Goal: Transaction & Acquisition: Obtain resource

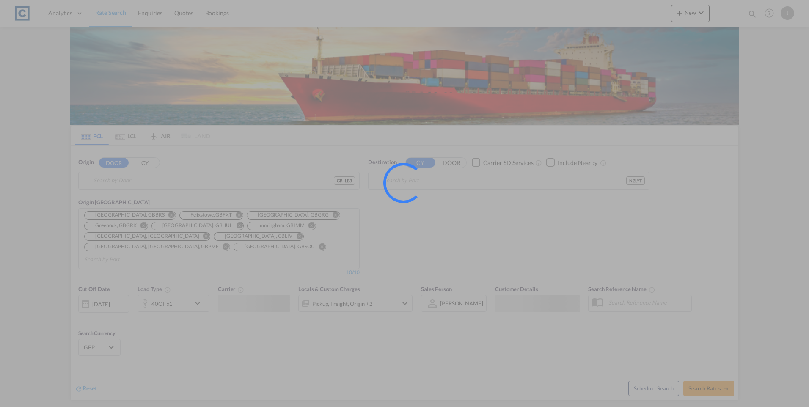
type input "GB-LE3, [GEOGRAPHIC_DATA]"
type input "Lyttelton, NZLYT"
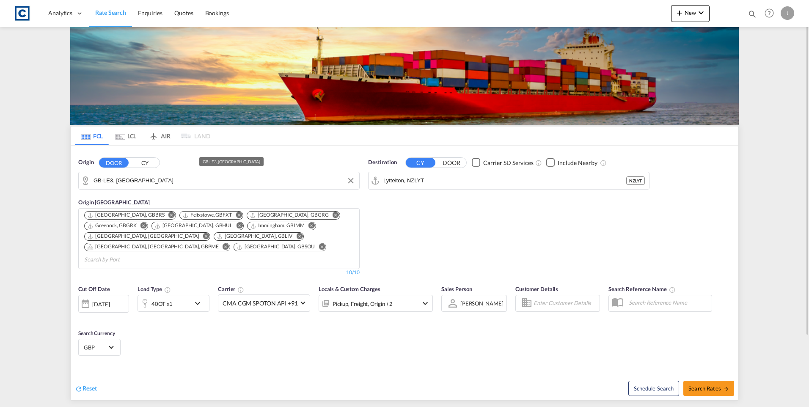
click at [135, 180] on input "GB-LE3, [GEOGRAPHIC_DATA]" at bounding box center [223, 180] width 261 height 13
click at [142, 181] on input "GB-LE3, [GEOGRAPHIC_DATA]" at bounding box center [223, 180] width 261 height 13
click at [143, 180] on input "GB-LE3, [GEOGRAPHIC_DATA]" at bounding box center [223, 180] width 261 height 13
click at [152, 182] on input "GB-LE3, [GEOGRAPHIC_DATA]" at bounding box center [223, 180] width 261 height 13
type input "G"
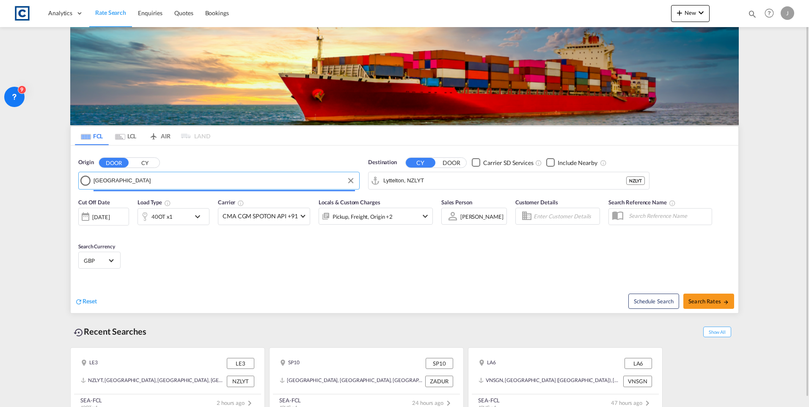
click at [151, 180] on input "[GEOGRAPHIC_DATA]" at bounding box center [223, 180] width 261 height 13
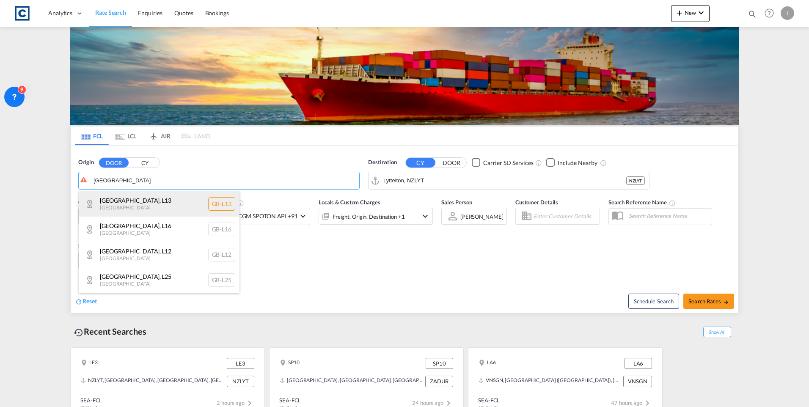
click at [132, 204] on div "[GEOGRAPHIC_DATA] , L13 [GEOGRAPHIC_DATA] [GEOGRAPHIC_DATA]-L13" at bounding box center [159, 203] width 161 height 25
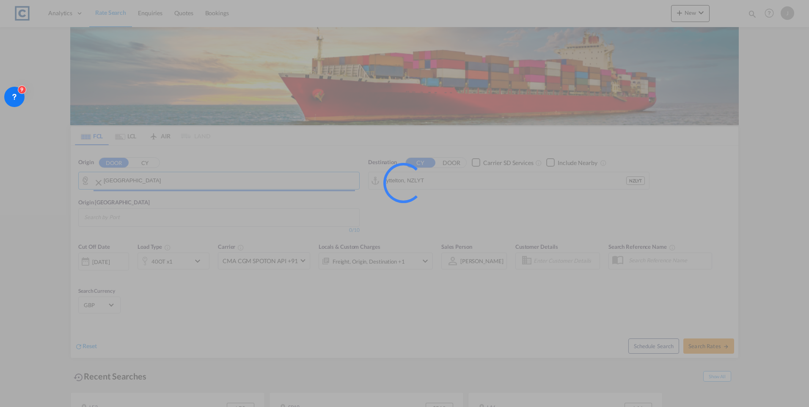
type input "GB-L13, [GEOGRAPHIC_DATA]"
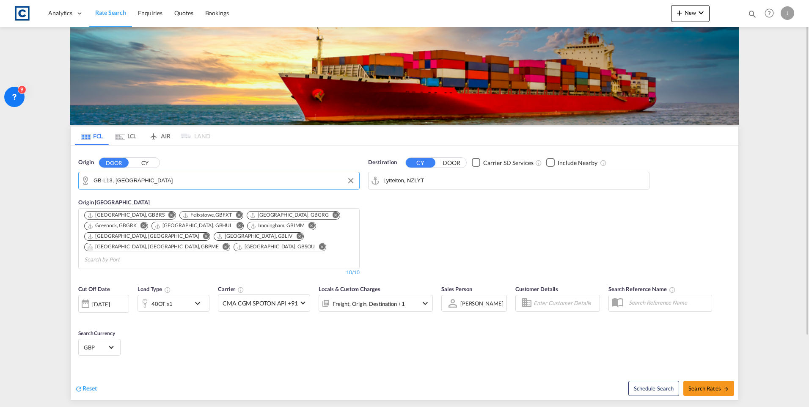
click at [427, 180] on input "Lyttelton, NZLYT" at bounding box center [513, 180] width 261 height 13
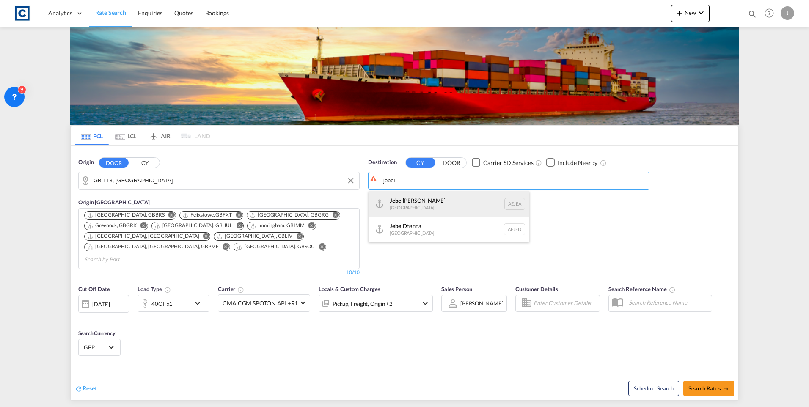
click at [420, 207] on div "[GEOGRAPHIC_DATA] [GEOGRAPHIC_DATA]" at bounding box center [448, 203] width 161 height 25
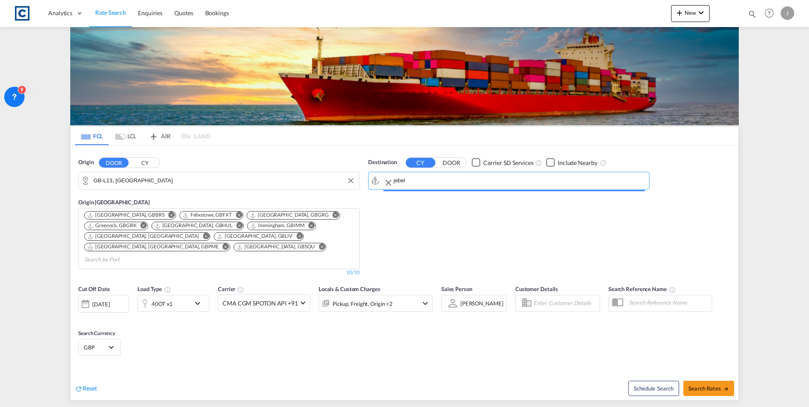
type input "[GEOGRAPHIC_DATA], [GEOGRAPHIC_DATA]"
click at [187, 298] on div "40OT x1" at bounding box center [164, 303] width 52 height 17
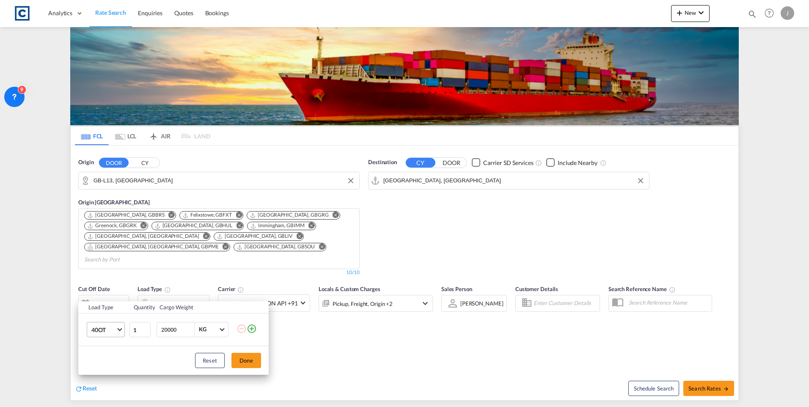
click at [108, 331] on span "40OT" at bounding box center [103, 330] width 25 height 8
drag, startPoint x: 103, startPoint y: 311, endPoint x: 99, endPoint y: 340, distance: 28.5
click at [99, 340] on md-content "20GP 40GP 40HC 45HC 20RE 40RE 40HR 20OT 40OT 20FR 40FR 40NR 20NR 45S 20TK 40TK …" at bounding box center [114, 330] width 58 height 108
click at [99, 338] on md-option "40HR" at bounding box center [114, 331] width 58 height 20
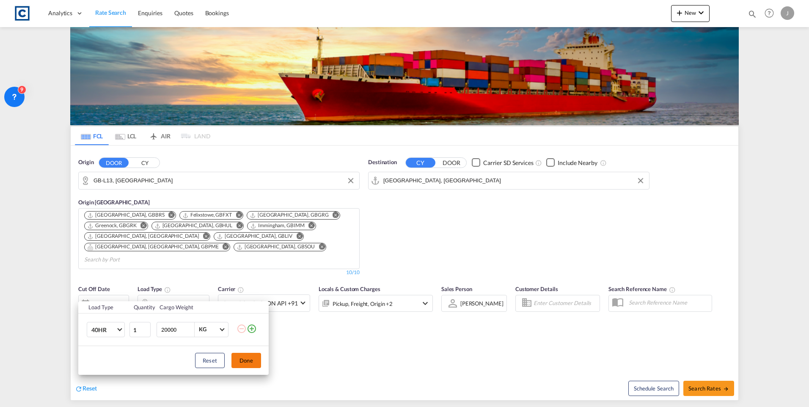
click at [242, 365] on button "Done" at bounding box center [246, 360] width 30 height 15
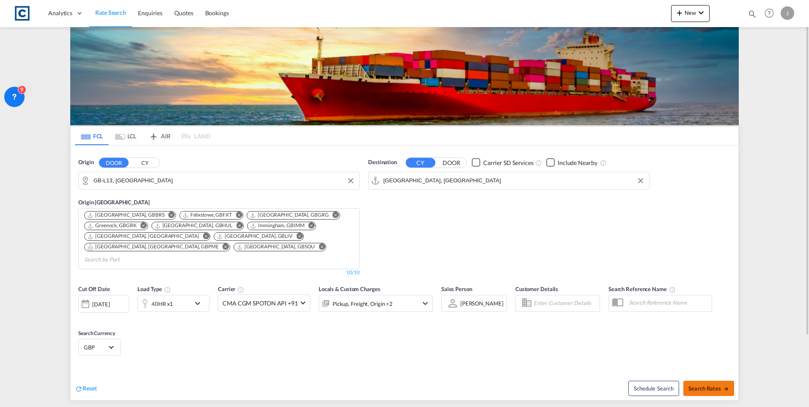
click at [703, 385] on span "Search Rates" at bounding box center [708, 388] width 41 height 7
type input "L13 to AEJEA / [DATE]"
